Goal: Information Seeking & Learning: Learn about a topic

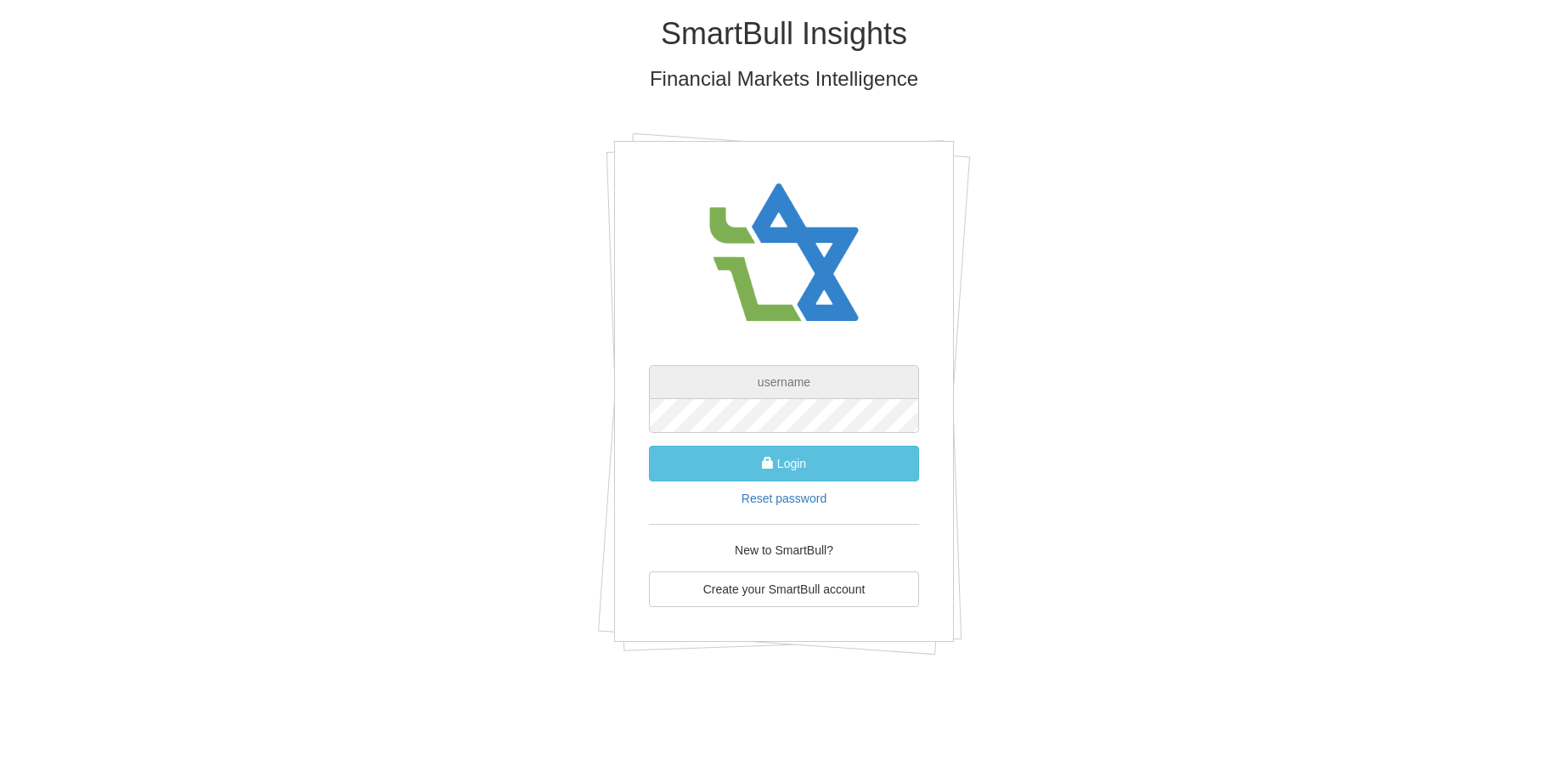
click at [784, 199] on div "Login Reset password New to SmartBull? Create your SmartBull account" at bounding box center [784, 392] width 340 height 501
type input "ט"
type input "[EMAIL_ADDRESS][DOMAIN_NAME]"
click at [784, 465] on button "Login" at bounding box center [784, 464] width 270 height 36
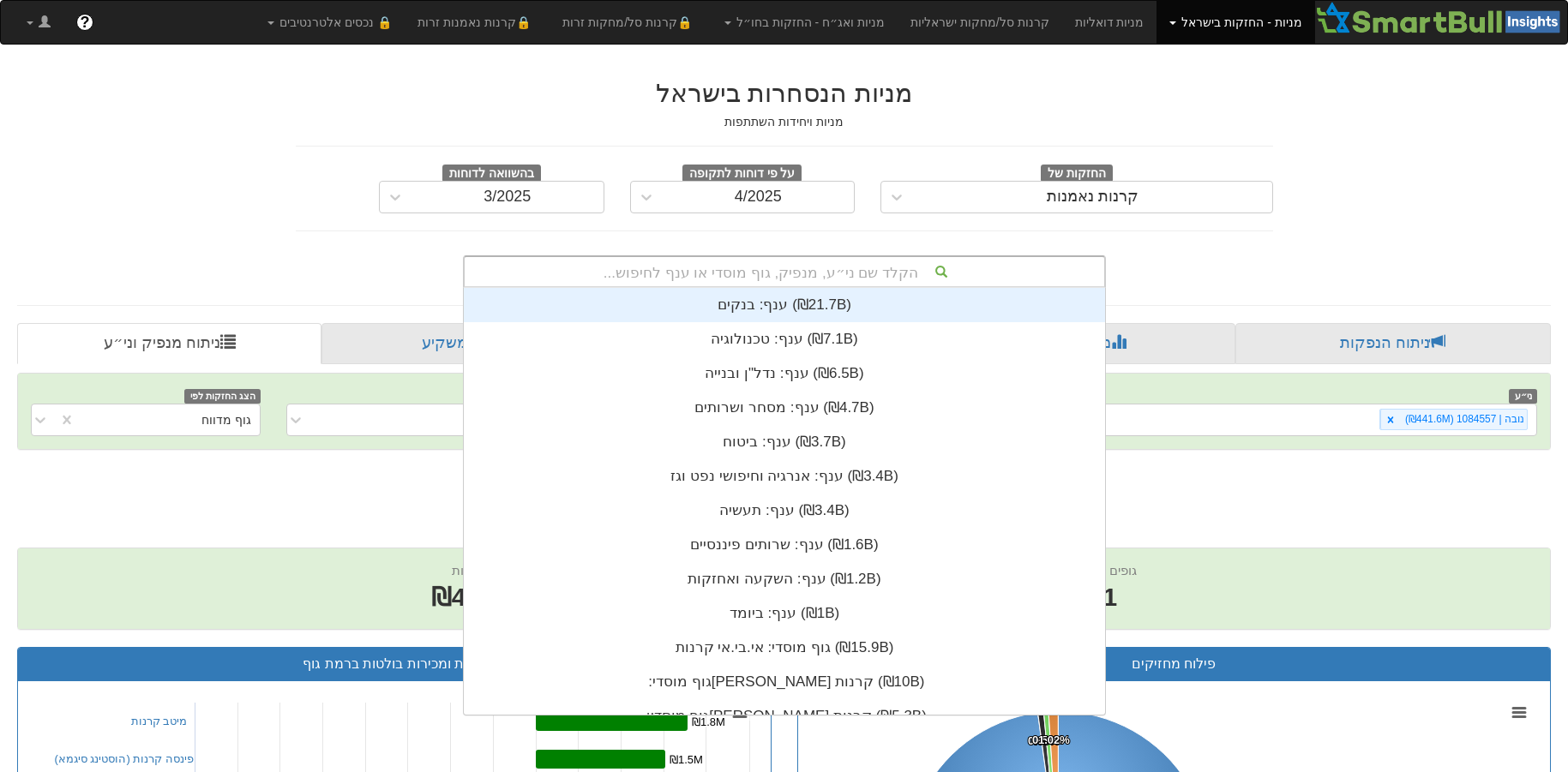
click at [791, 269] on div "הקלד שם ני״ע, מנפיק, גוף מוסדי או ענף לחיפוש..." at bounding box center [784, 271] width 639 height 30
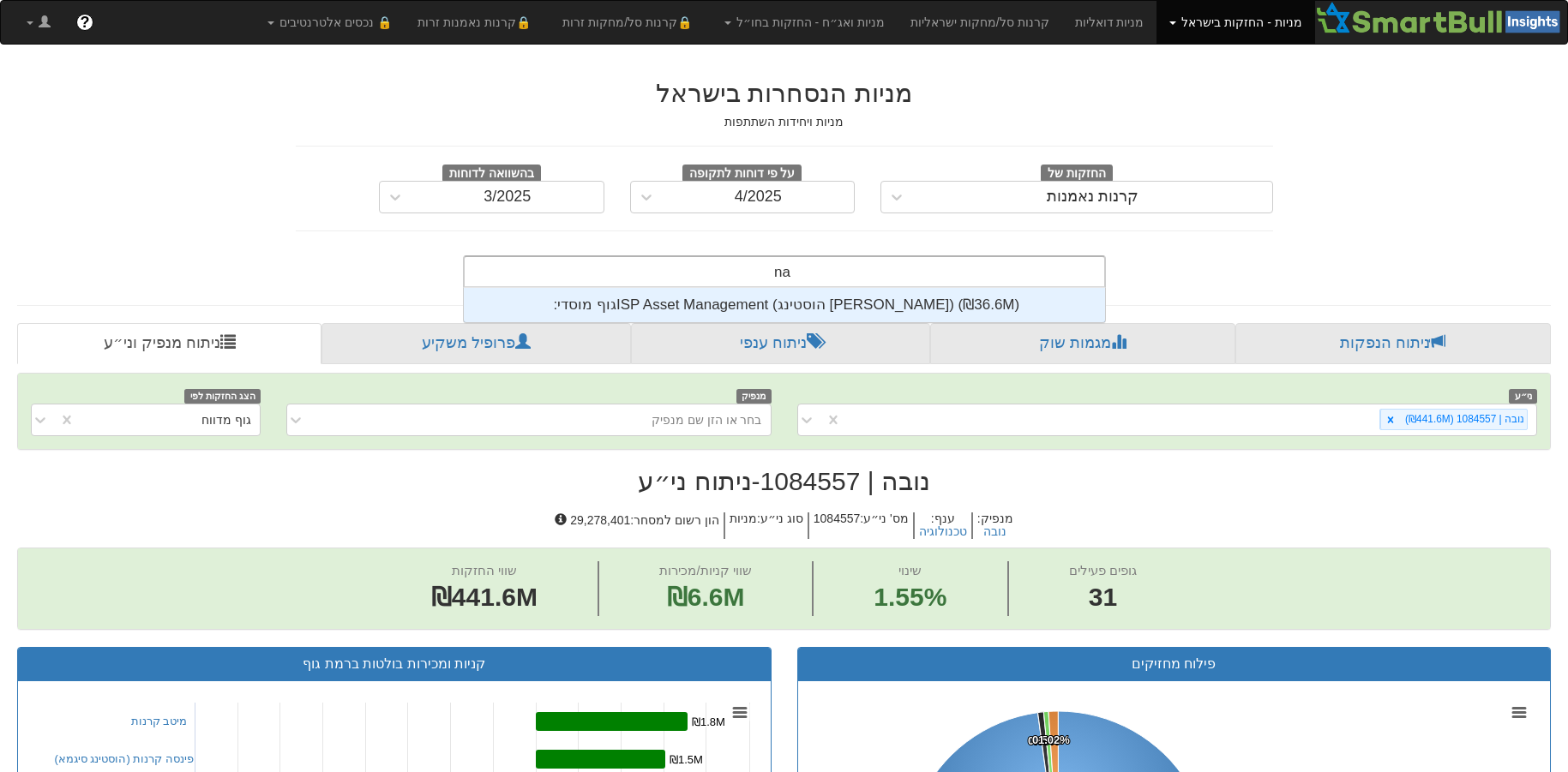
scroll to position [34, 0]
type input "n"
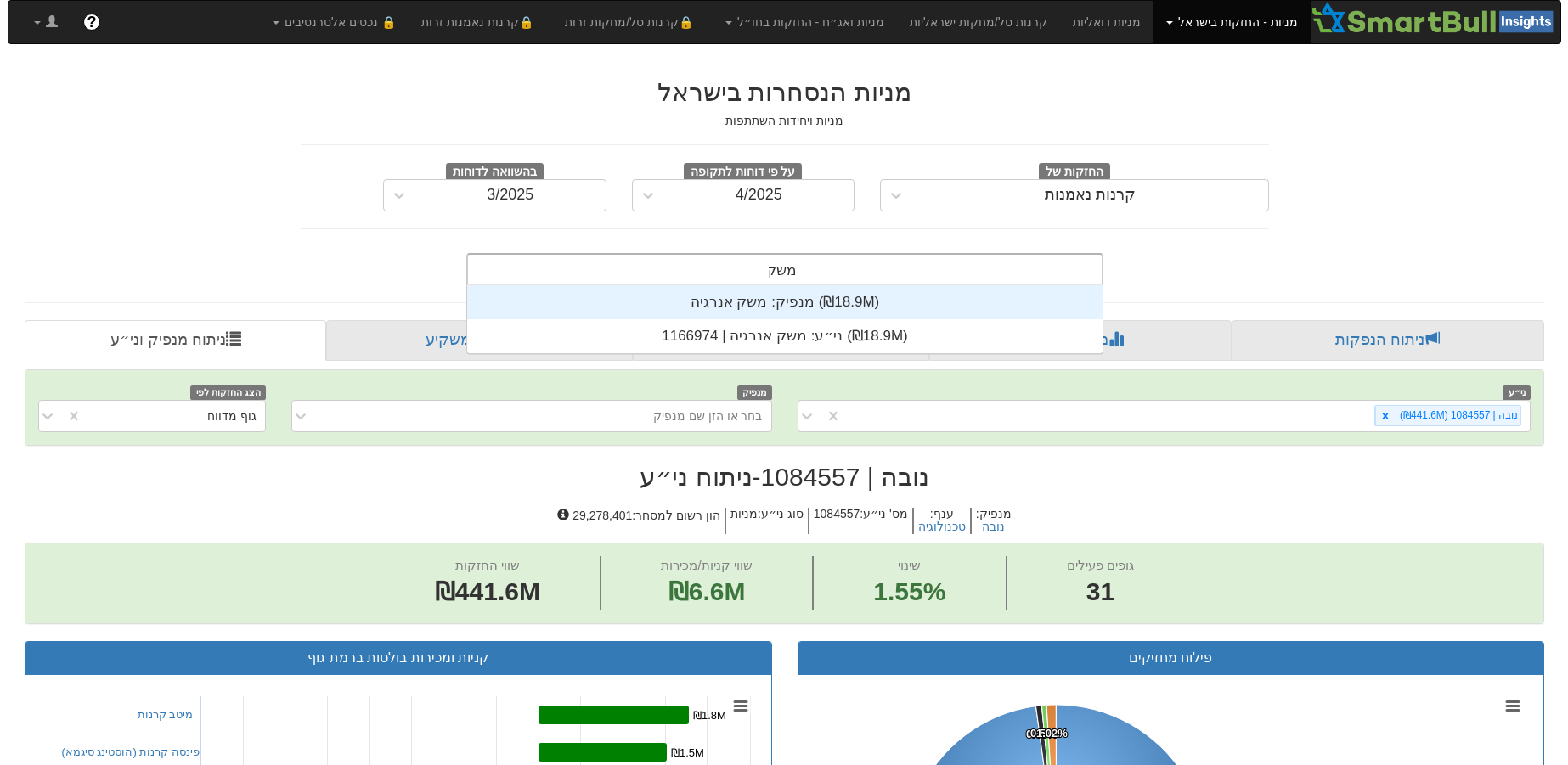
scroll to position [68, 0]
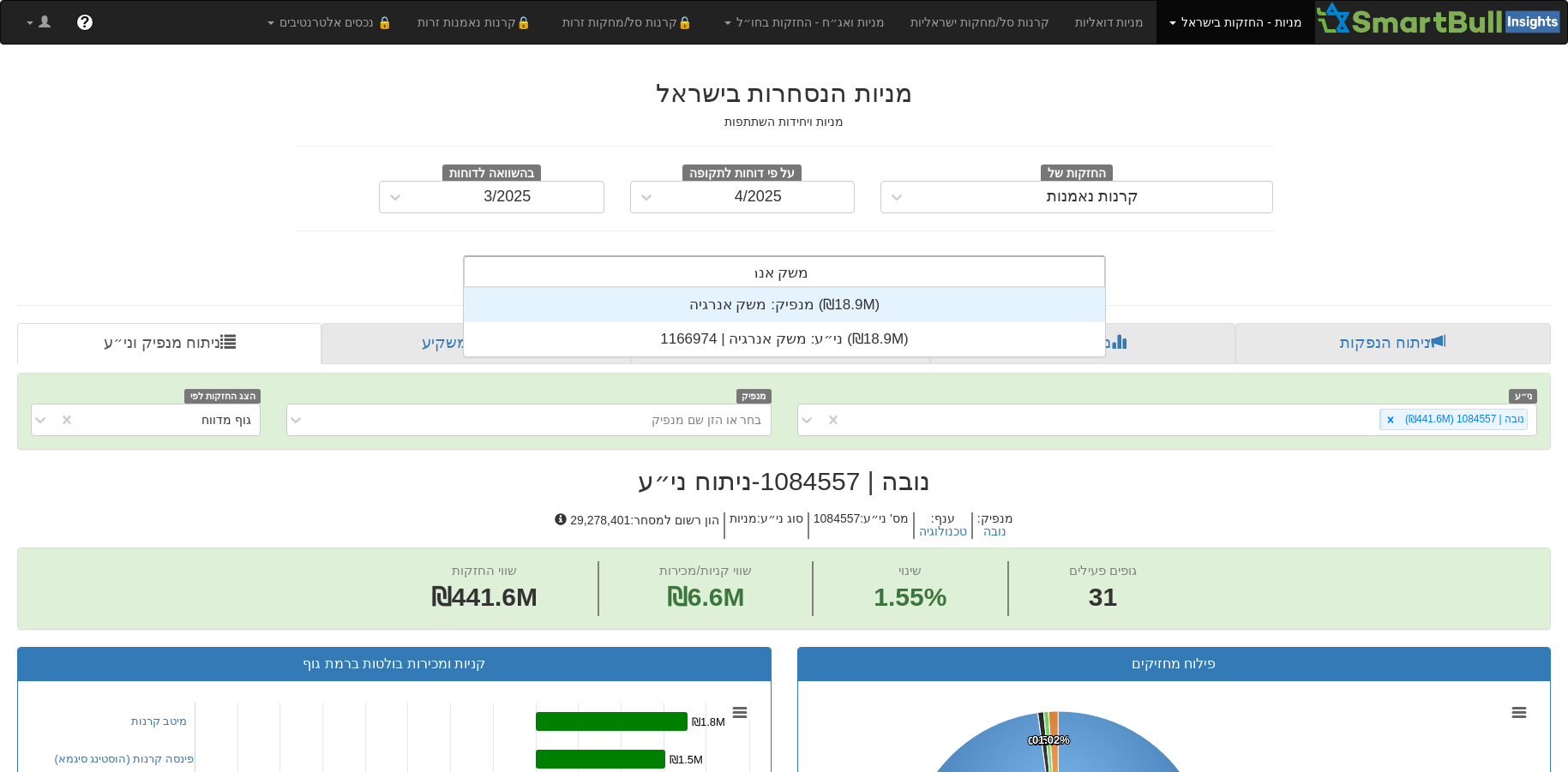
type input "משק אנרגיה"
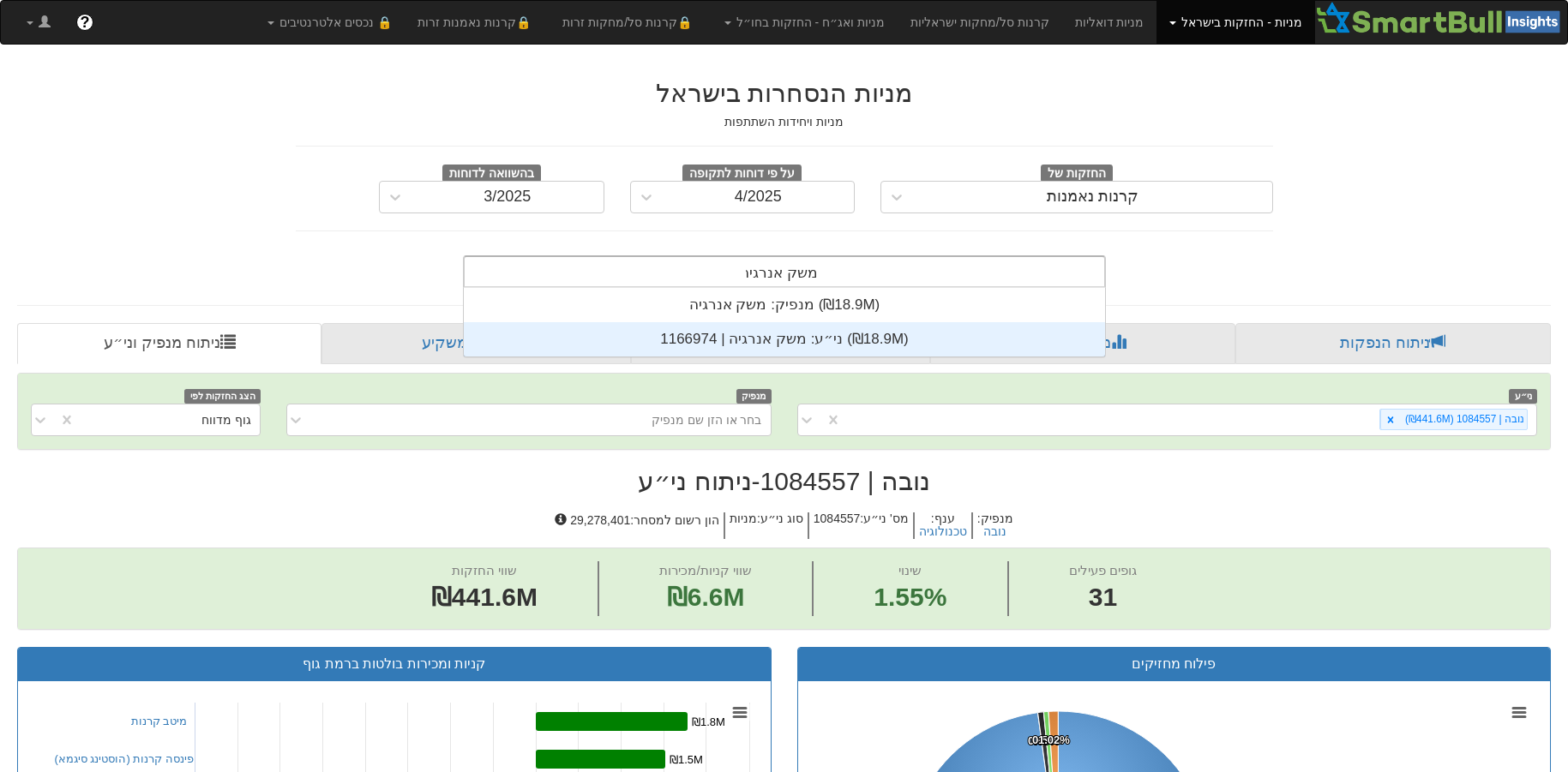
click at [782, 337] on div "ני״ע: ‏משק אנרגיה | 1166974 ‎(₪18.9M)‎" at bounding box center [784, 339] width 641 height 34
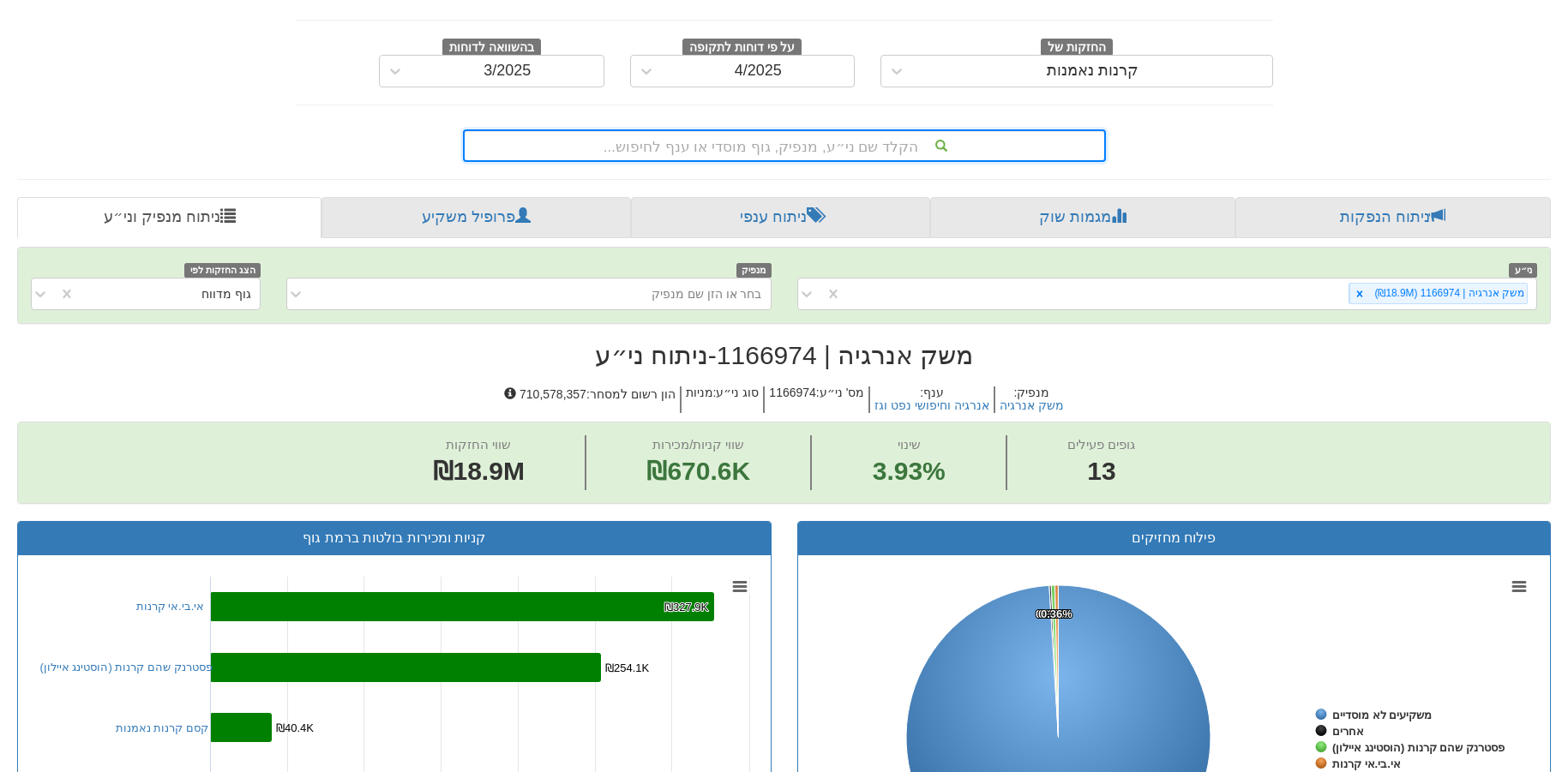
scroll to position [124, 0]
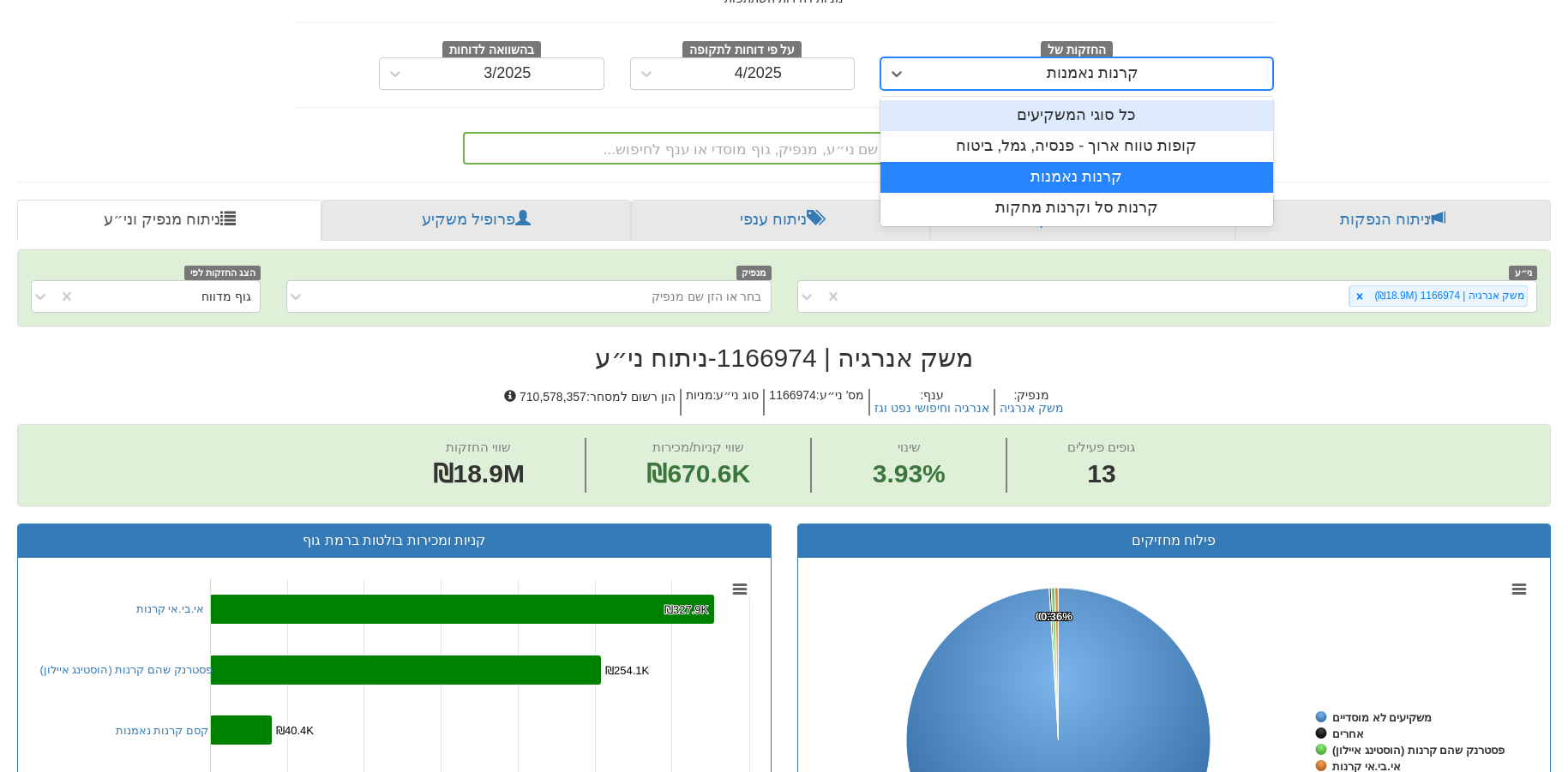
click at [891, 72] on icon at bounding box center [896, 73] width 17 height 17
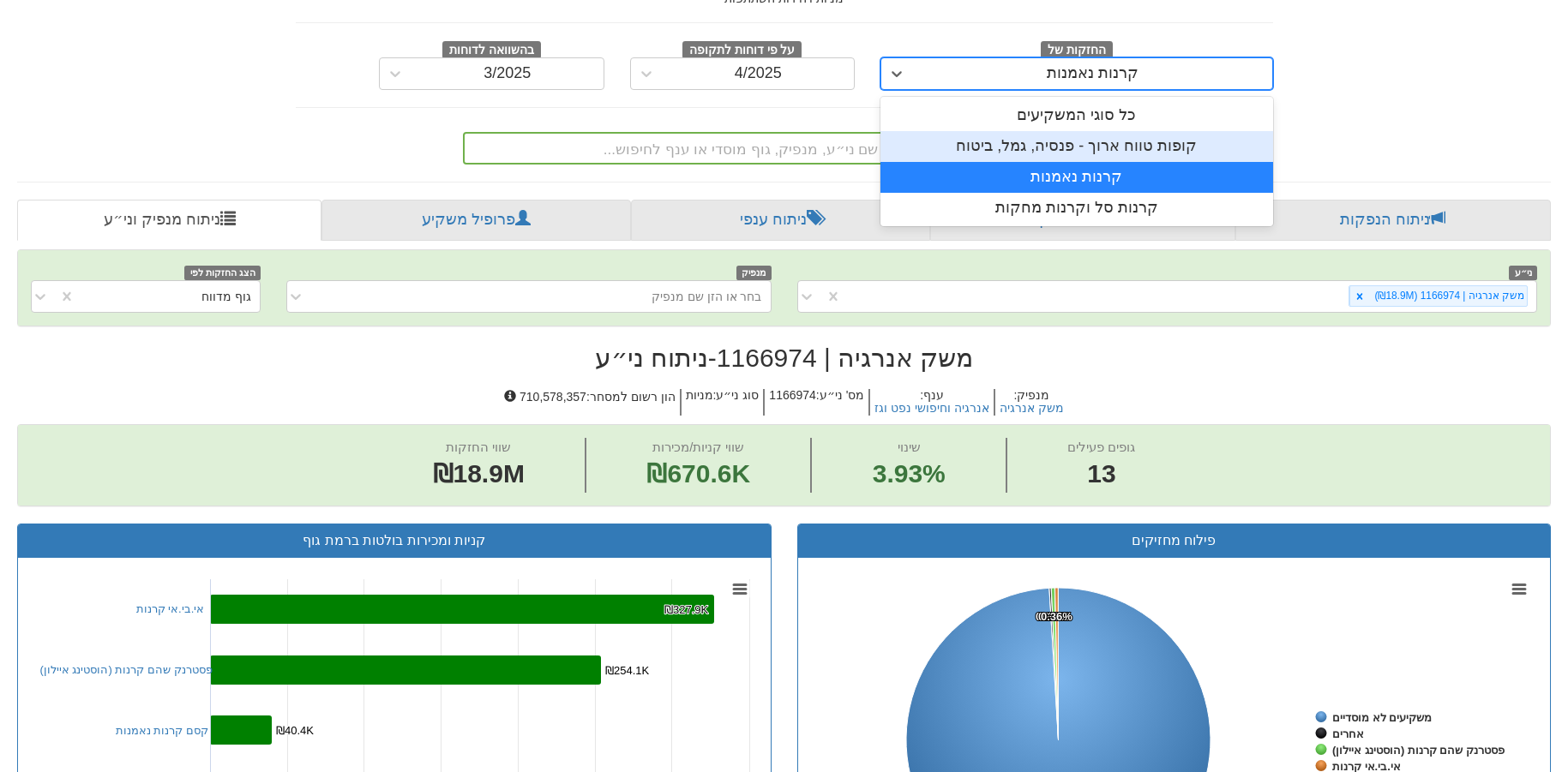
click at [1124, 144] on div "קופות טווח ארוך - פנסיה, גמל, ביטוח" at bounding box center [1076, 146] width 392 height 30
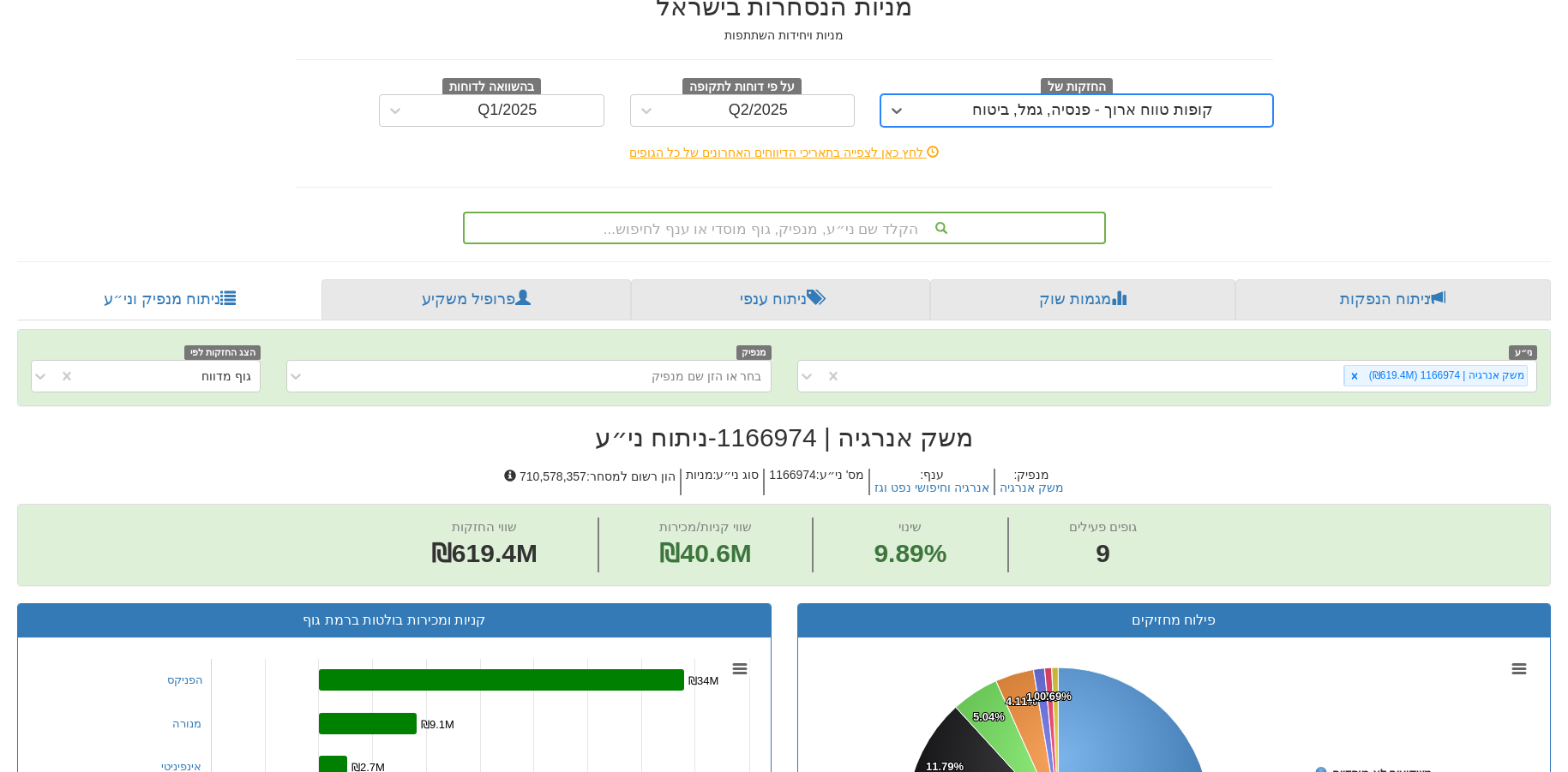
scroll to position [86, 0]
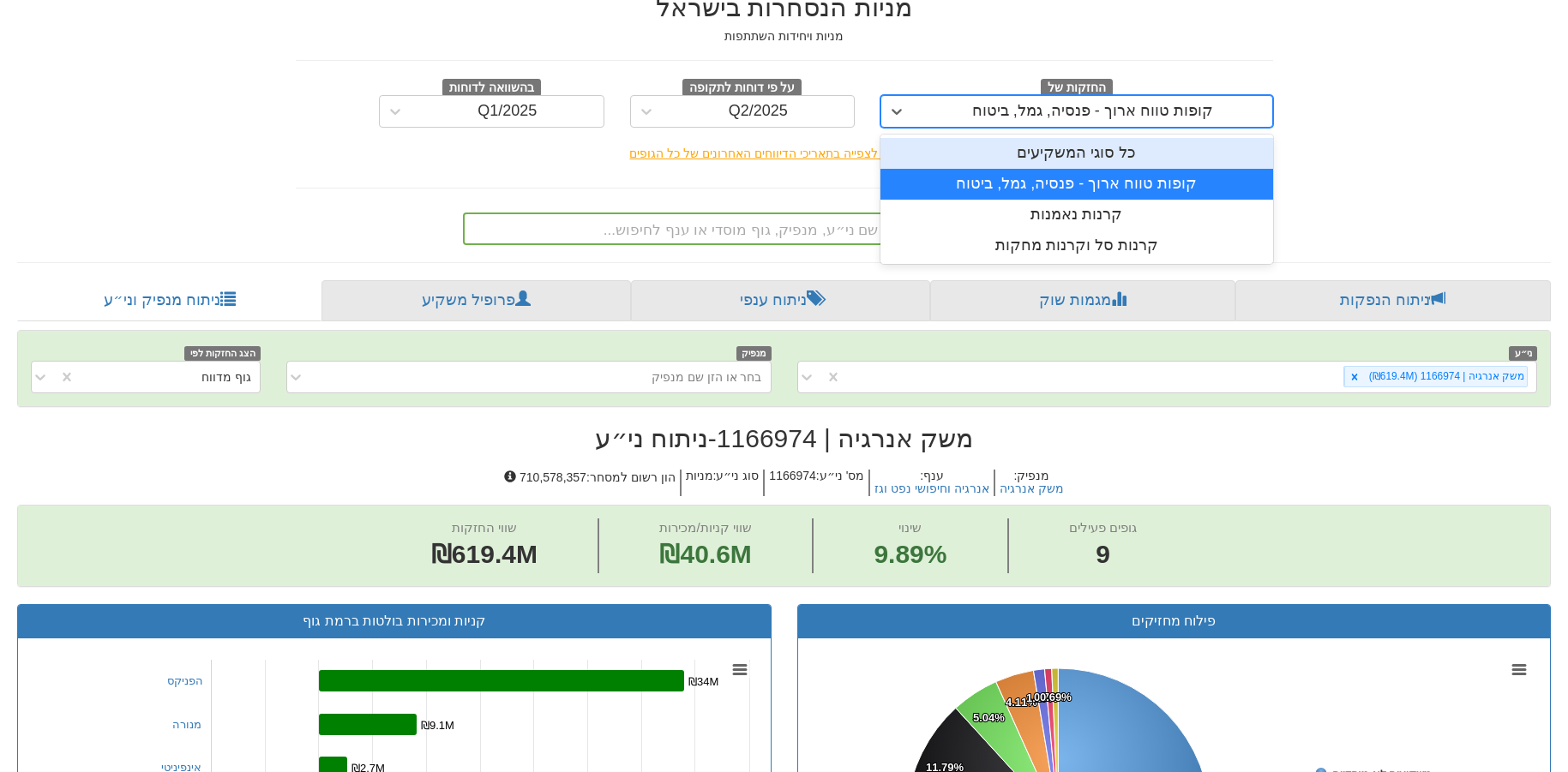
click at [893, 108] on icon at bounding box center [896, 111] width 17 height 17
click at [1094, 150] on div "כל סוגי המשקיעים" at bounding box center [1076, 152] width 392 height 30
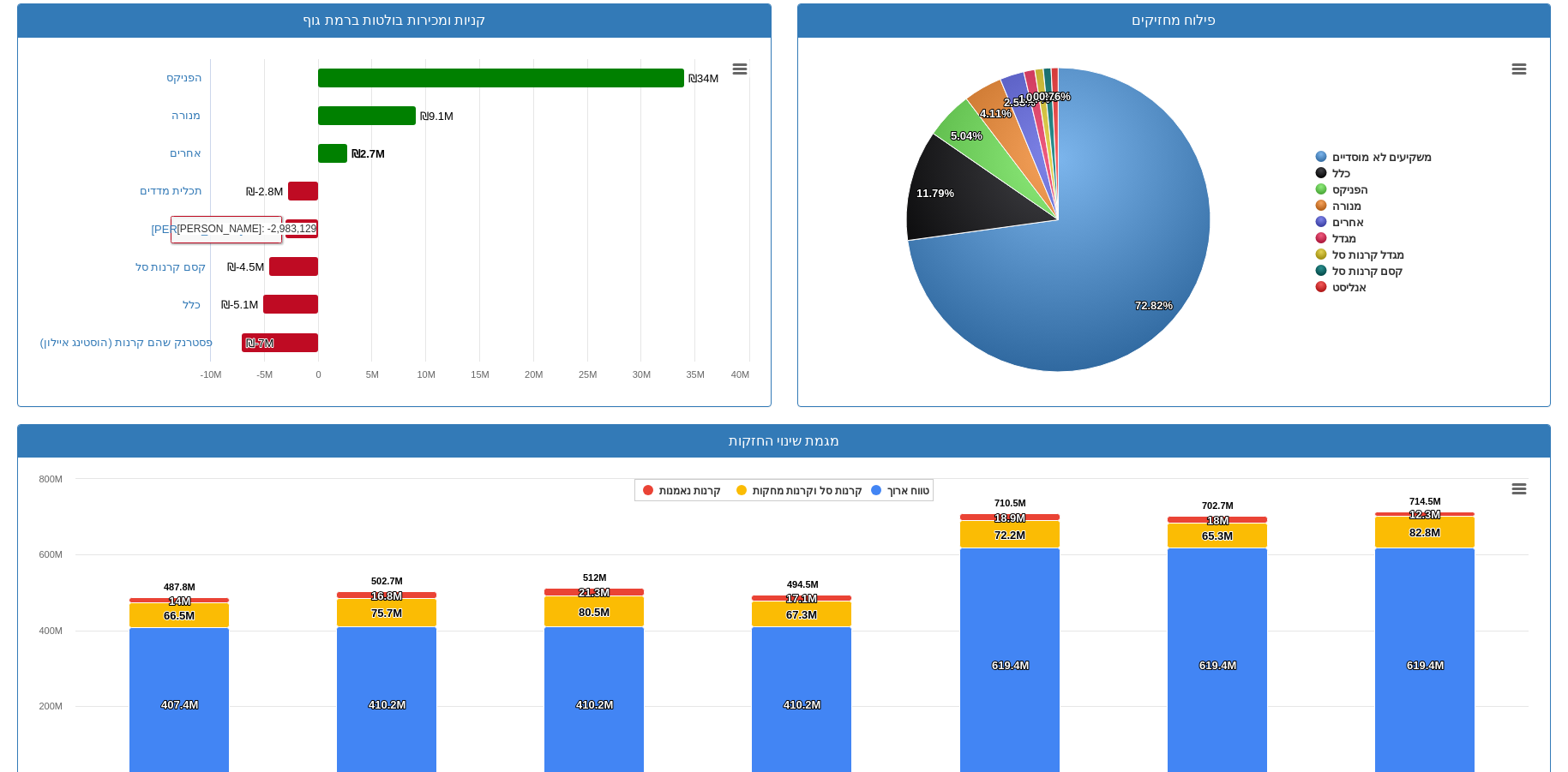
scroll to position [683, 0]
